Goal: Check status

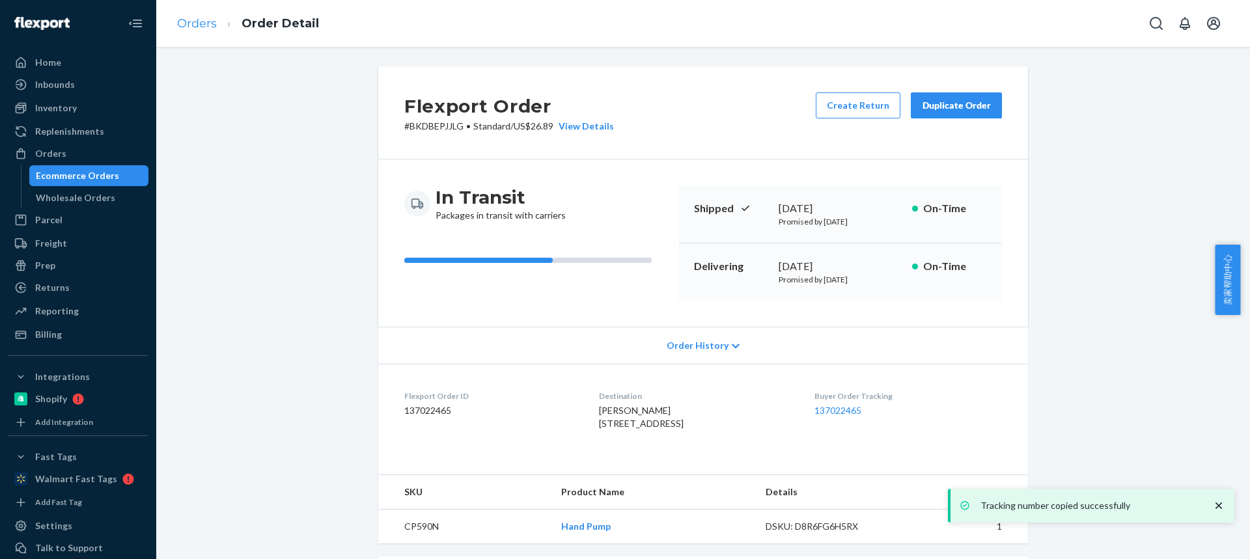
click at [202, 28] on link "Orders" at bounding box center [197, 23] width 40 height 14
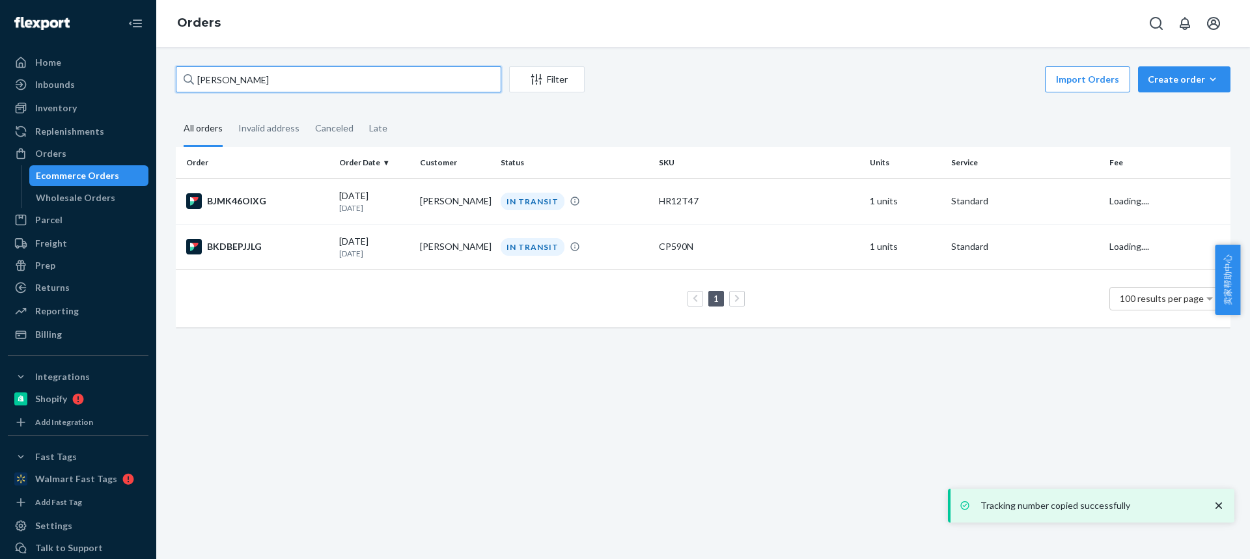
drag, startPoint x: 236, startPoint y: 72, endPoint x: 139, endPoint y: 61, distance: 97.5
click at [139, 62] on div "Home Inbounds Shipping Plans Problems Inventory Products Replenishments Orders …" at bounding box center [625, 279] width 1250 height 559
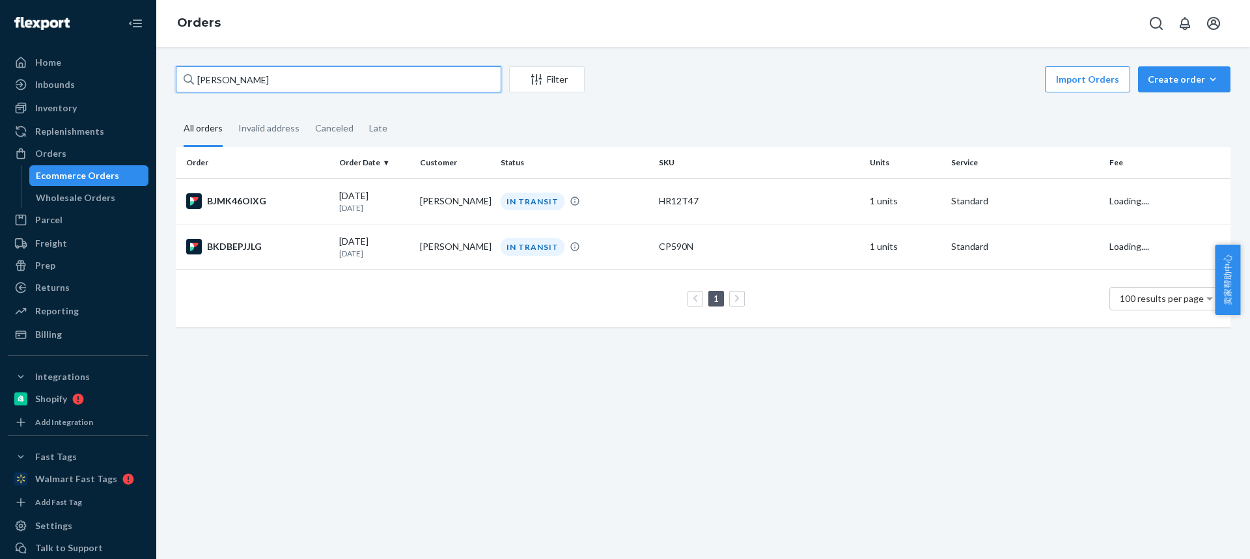
paste input "[PERSON_NAME]"
type input "[PERSON_NAME]"
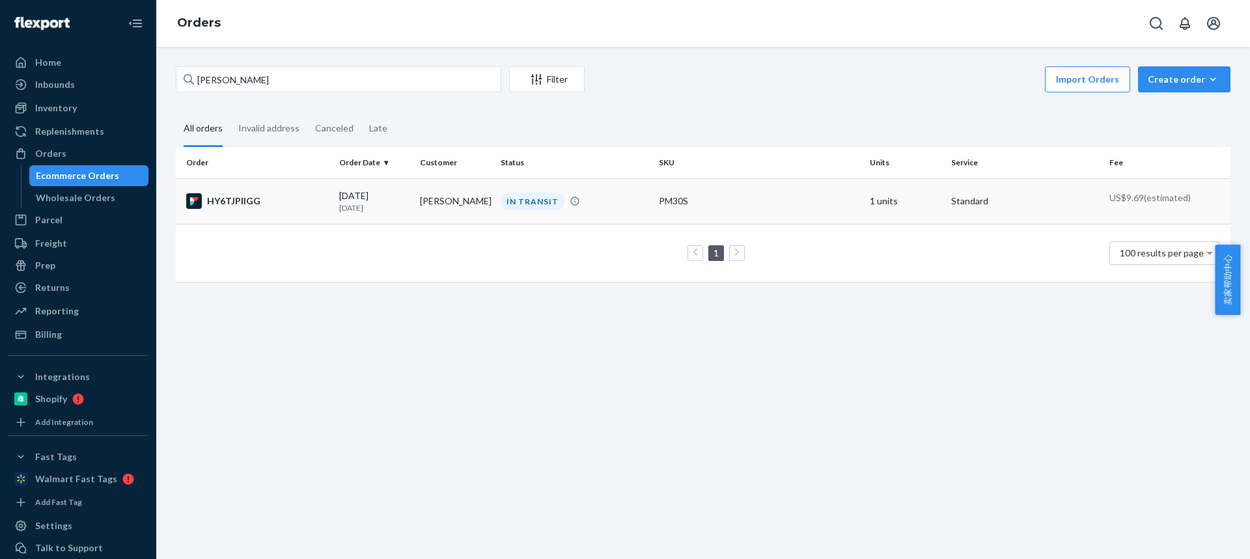
click at [431, 201] on td "[PERSON_NAME]" at bounding box center [455, 201] width 81 height 46
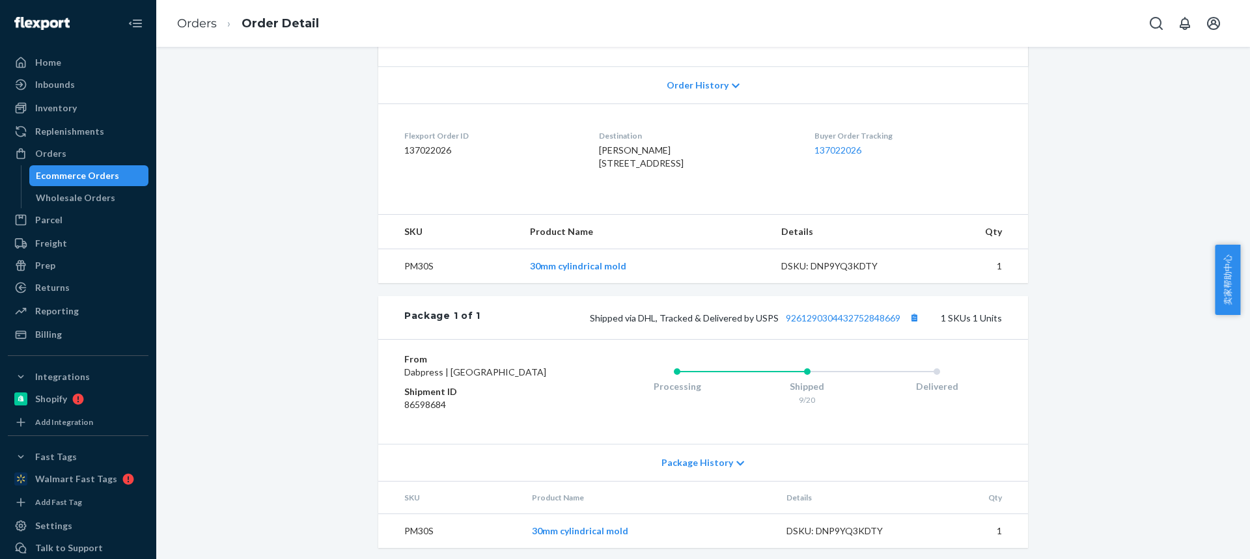
scroll to position [304, 0]
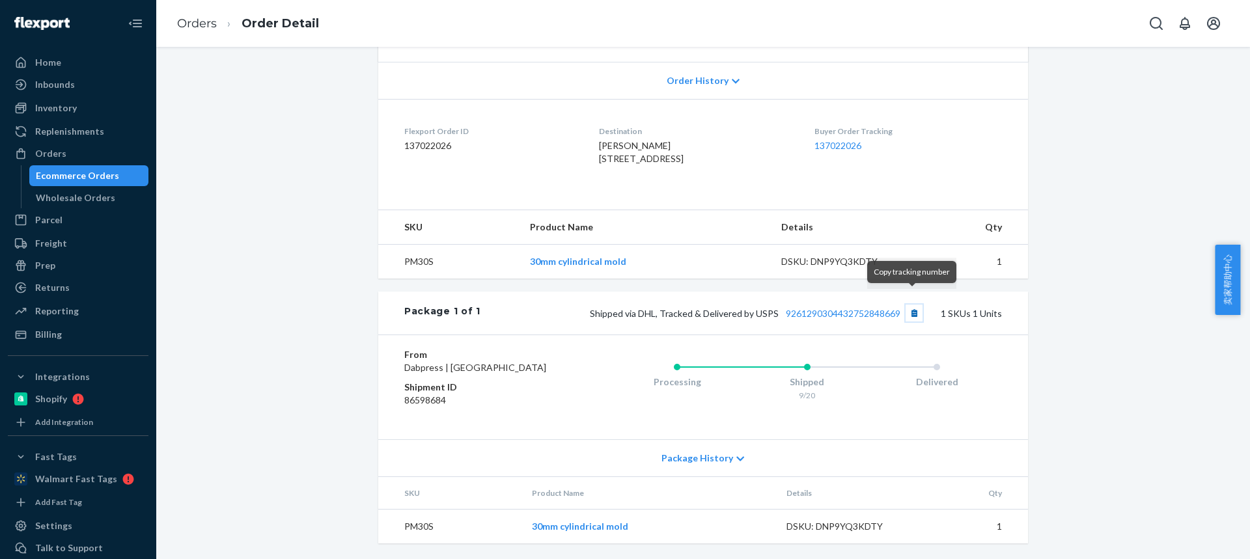
click at [915, 305] on button "Copy tracking number" at bounding box center [913, 313] width 17 height 17
